Goal: Navigation & Orientation: Find specific page/section

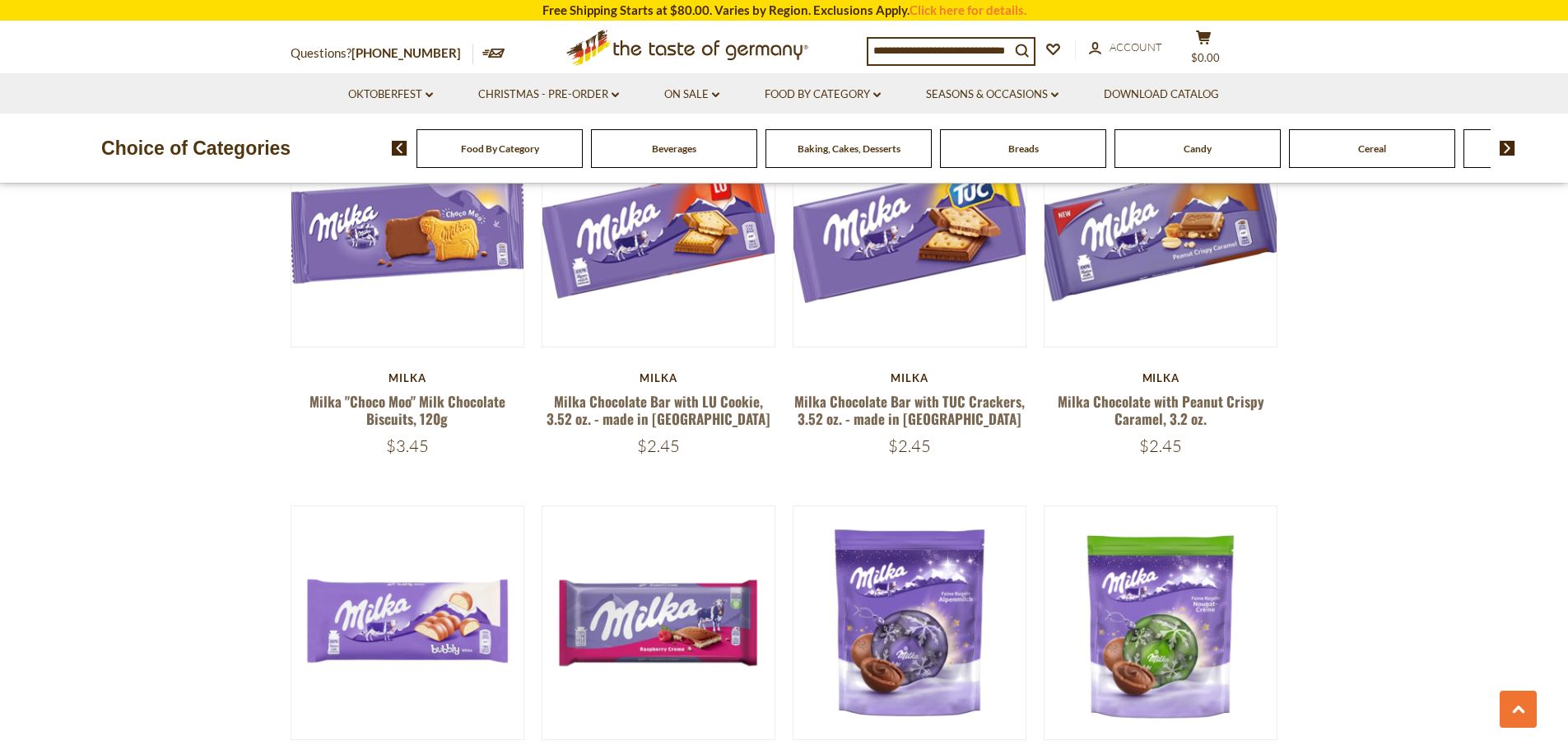
scroll to position [905, 0]
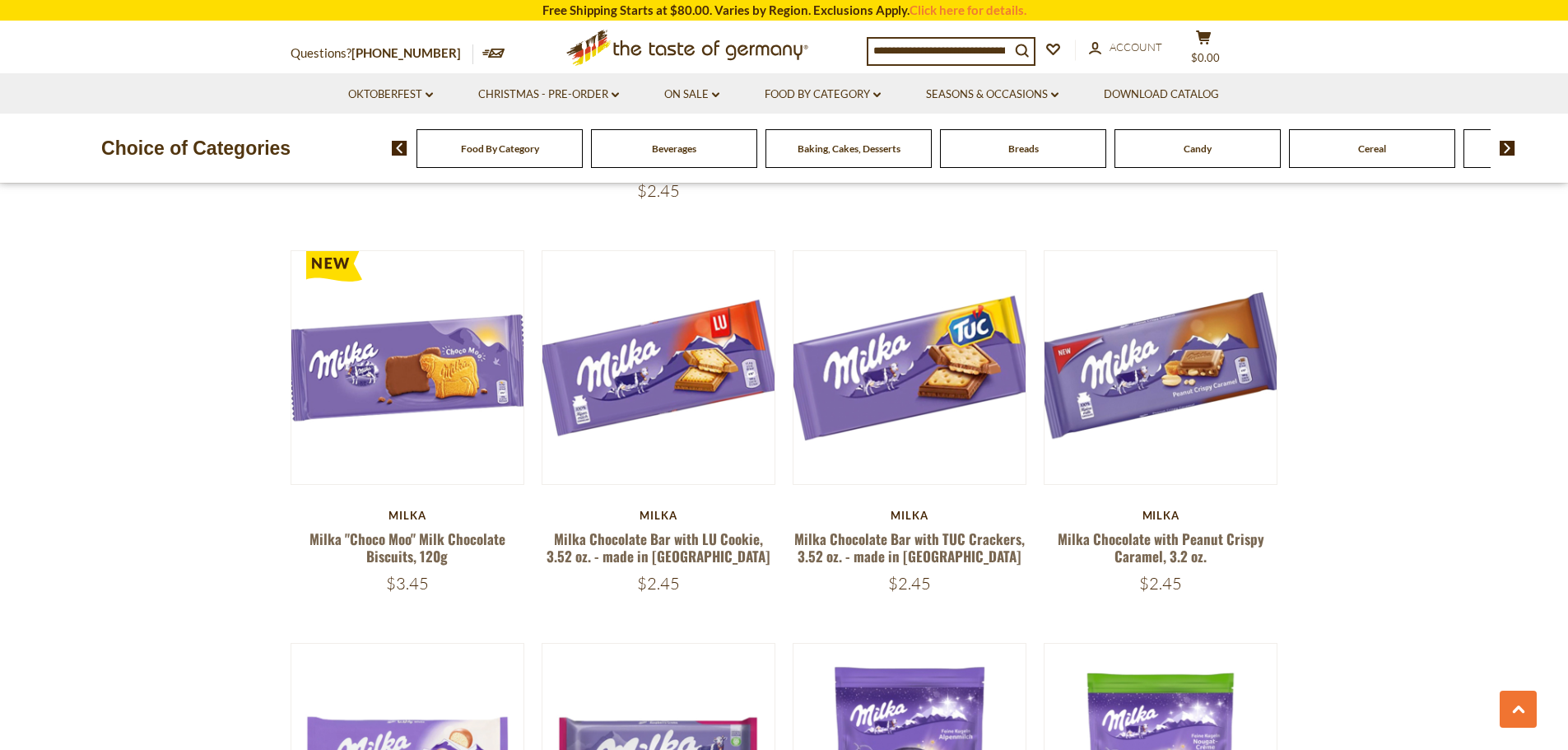
click at [603, 359] on link at bounding box center [658, 368] width 196 height 196
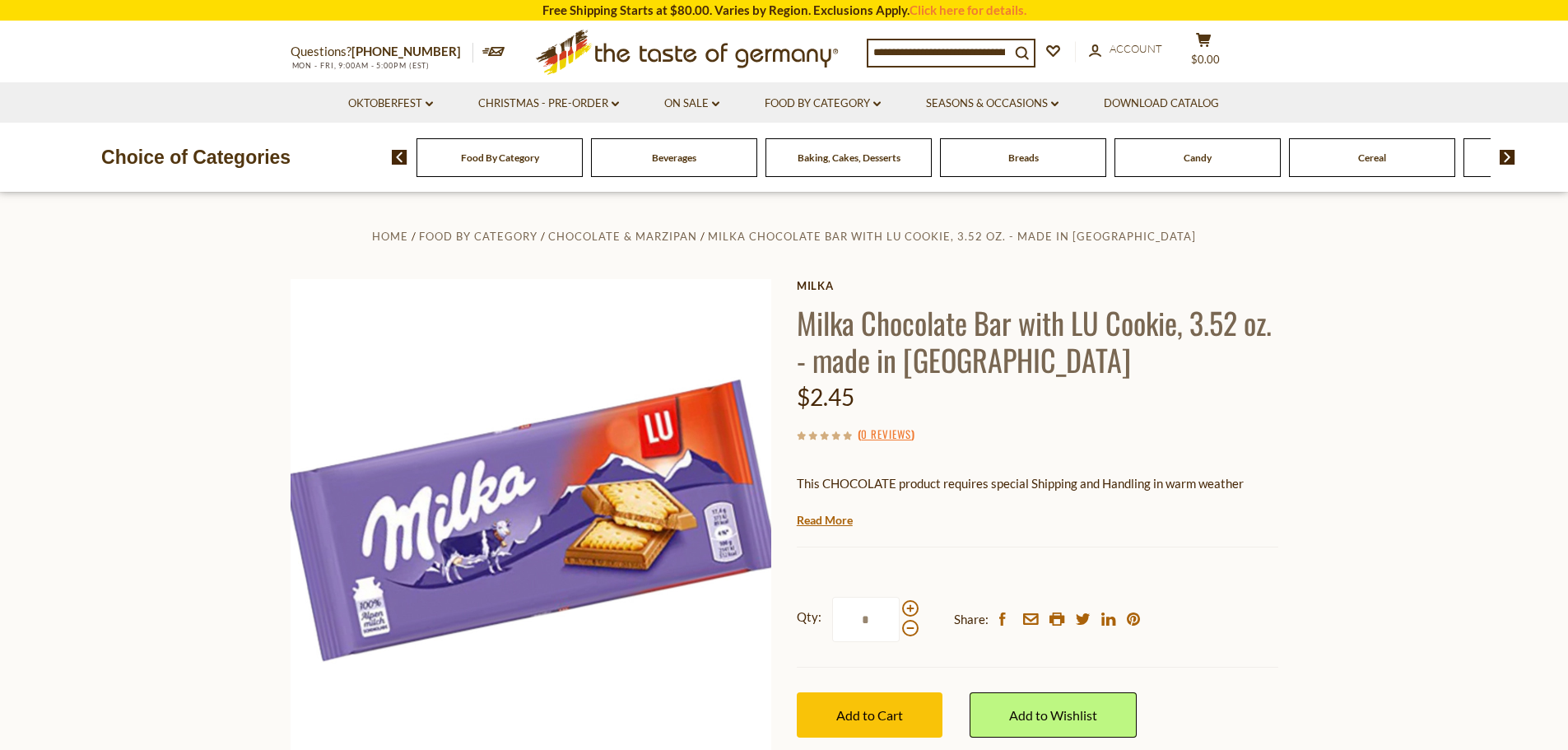
click at [1508, 156] on img at bounding box center [1507, 158] width 16 height 15
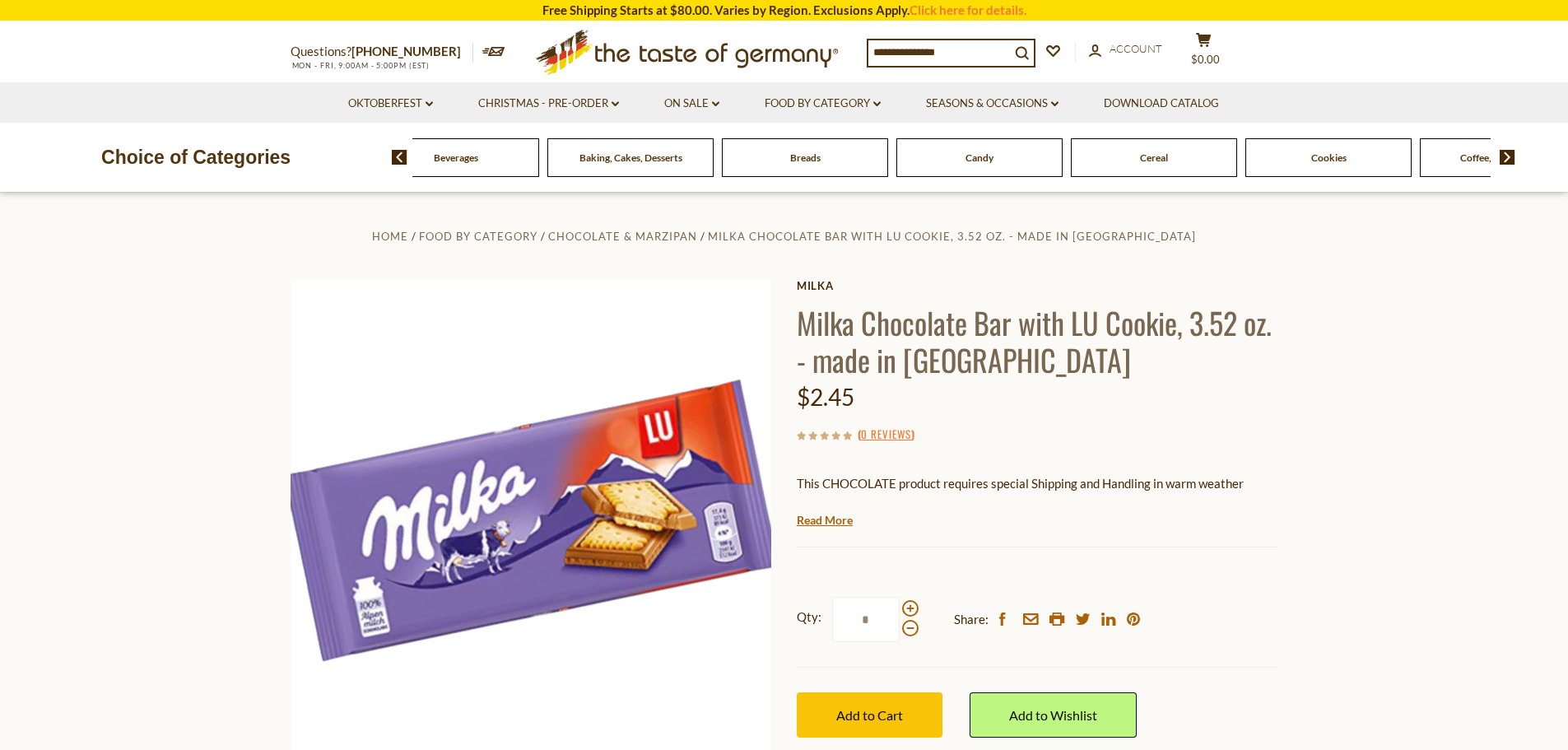
click at [1509, 163] on img at bounding box center [1507, 158] width 16 height 15
click at [147, 151] on div "Cereal" at bounding box center [63, 158] width 166 height 39
click at [147, 168] on div "Cereal" at bounding box center [63, 158] width 166 height 39
click at [147, 171] on div "Cereal" at bounding box center [63, 158] width 166 height 39
click at [427, 156] on span "Baking, Cakes, Desserts" at bounding box center [413, 157] width 103 height 13
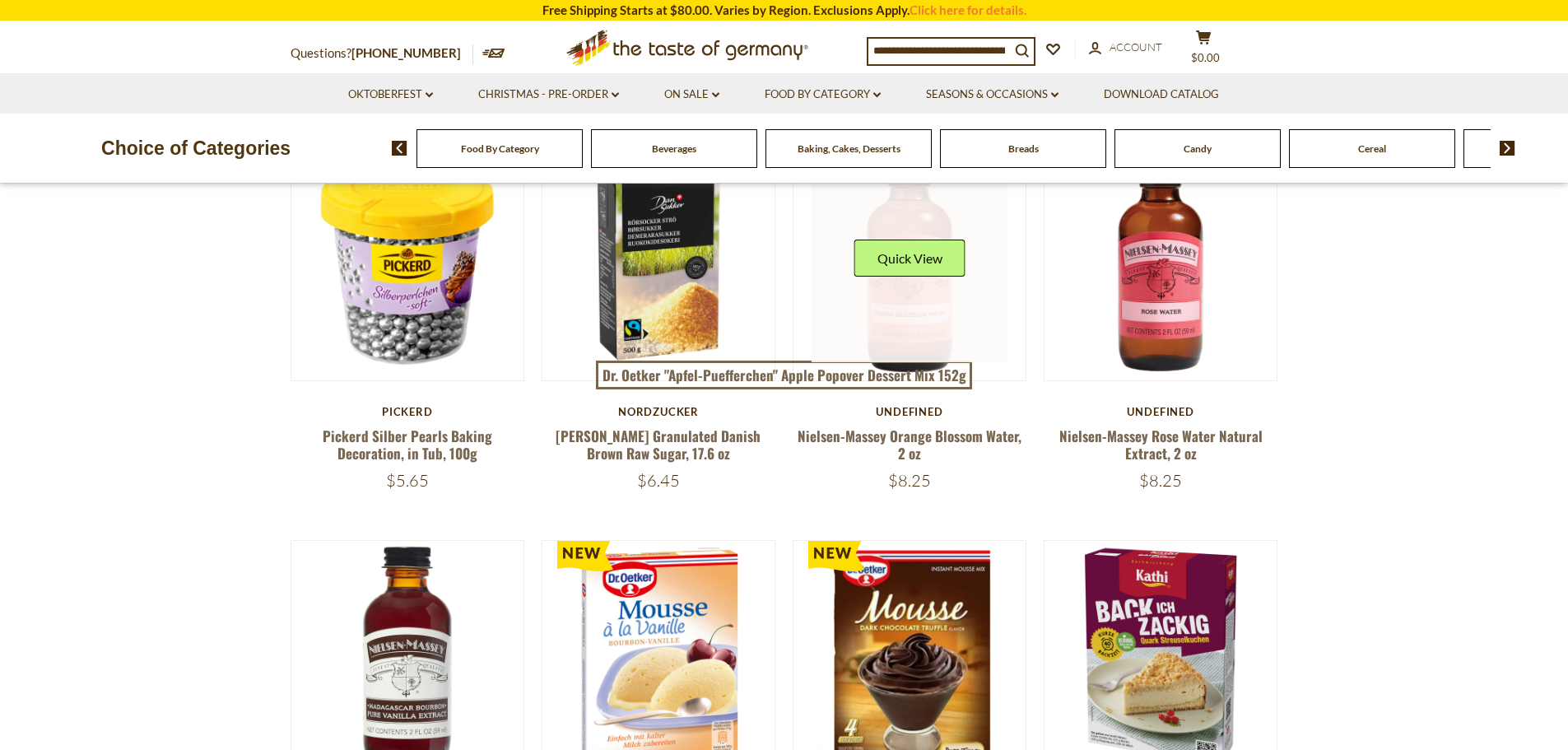
scroll to position [1152, 0]
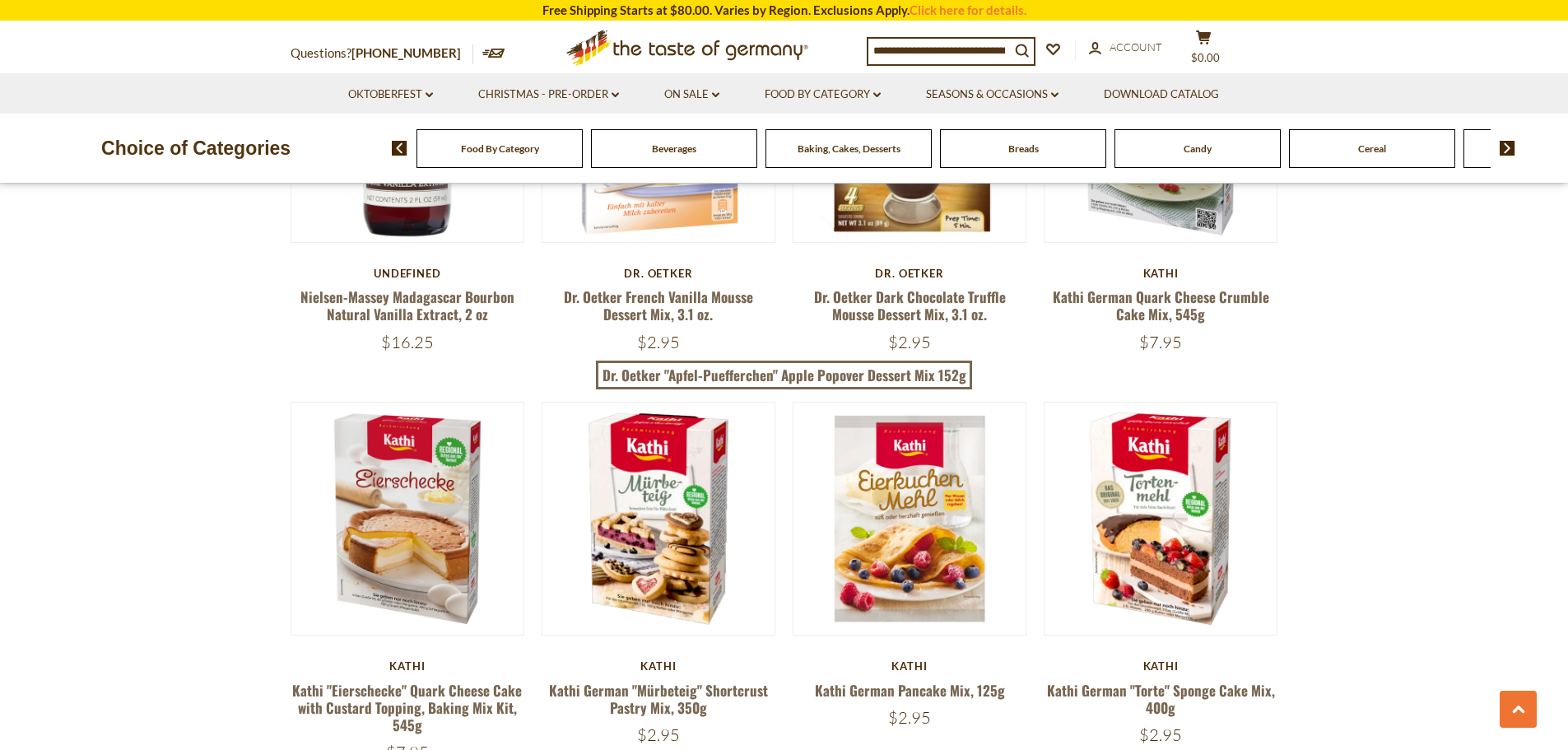
click at [583, 154] on div "Beverages" at bounding box center [500, 148] width 166 height 39
click at [652, 171] on div "Choice of Categories Food By Category Beverages Baking, Cakes, Desserts Breads …" at bounding box center [784, 148] width 1568 height 69
click at [675, 150] on span "Beverages" at bounding box center [674, 148] width 45 height 13
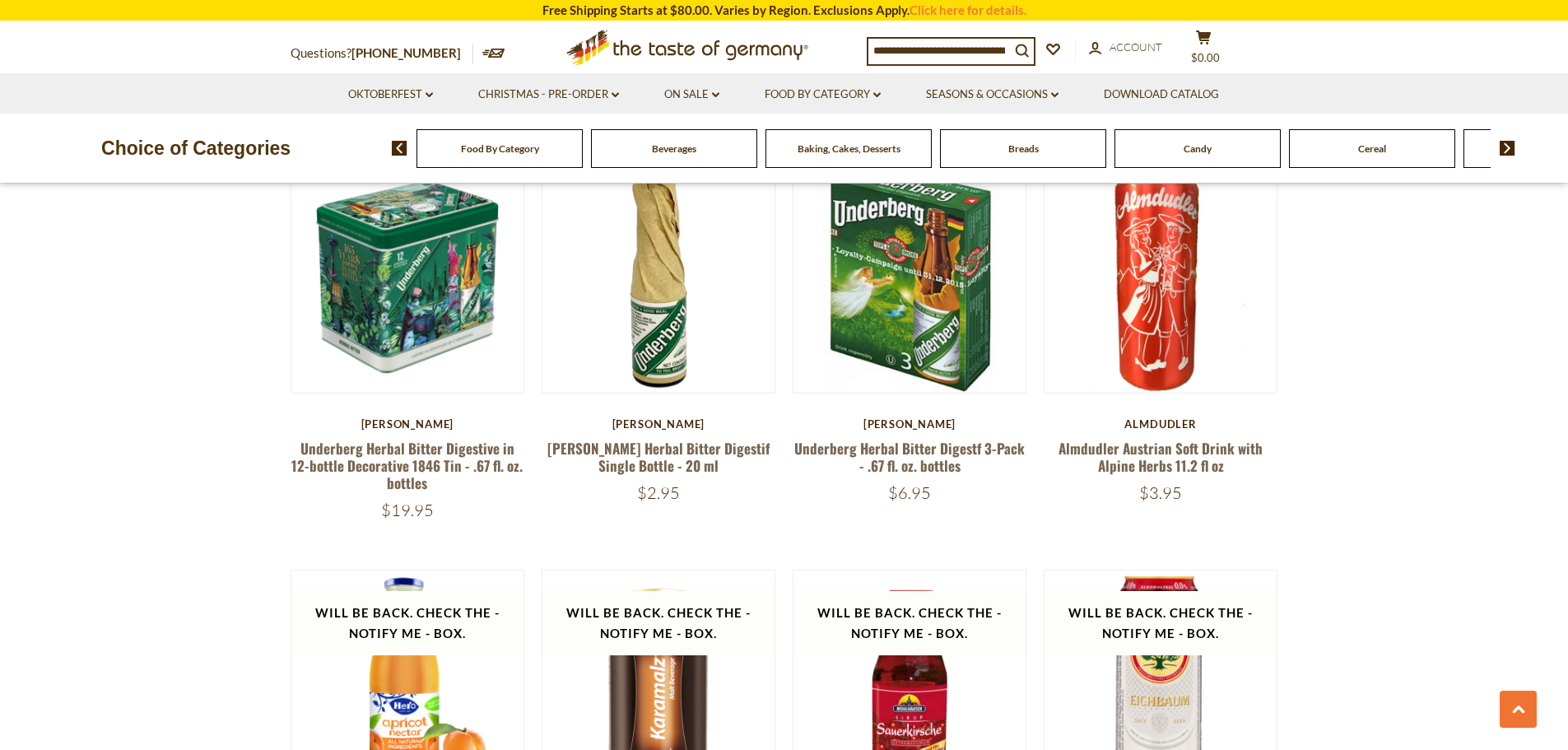
scroll to position [2551, 0]
